Goal: Information Seeking & Learning: Learn about a topic

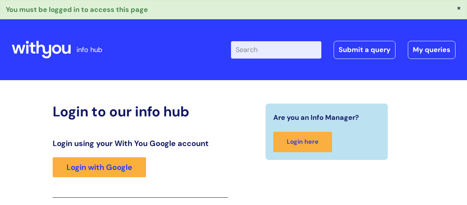
scroll to position [140, 0]
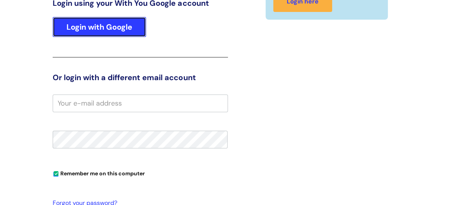
click at [115, 24] on link "Login with Google" at bounding box center [99, 27] width 93 height 20
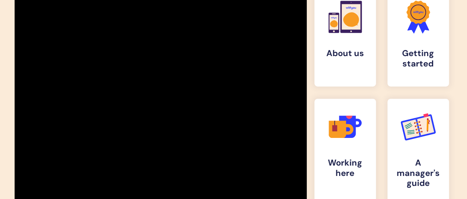
scroll to position [132, 0]
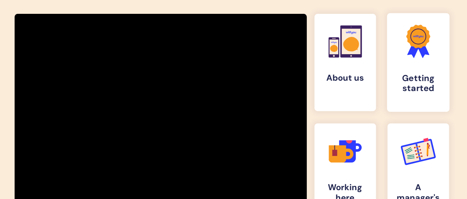
click at [419, 48] on icon at bounding box center [423, 50] width 13 height 17
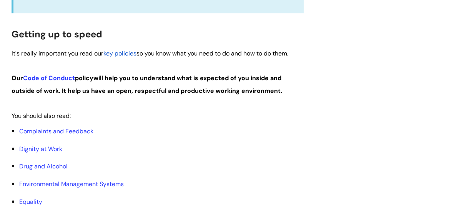
scroll to position [385, 0]
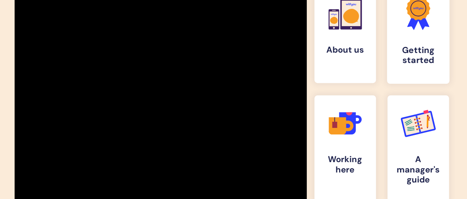
scroll to position [172, 0]
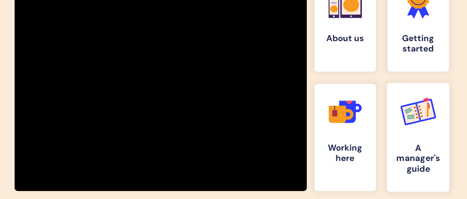
click at [429, 132] on link ".cls-d-1 { stroke: #008377; } .cls-d-1, .cls-d-2 { fill: none; stroke-miterlimi…" at bounding box center [418, 137] width 62 height 109
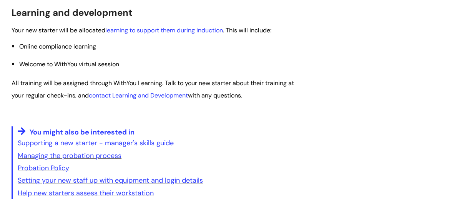
scroll to position [1308, 0]
